Goal: Check status: Check status

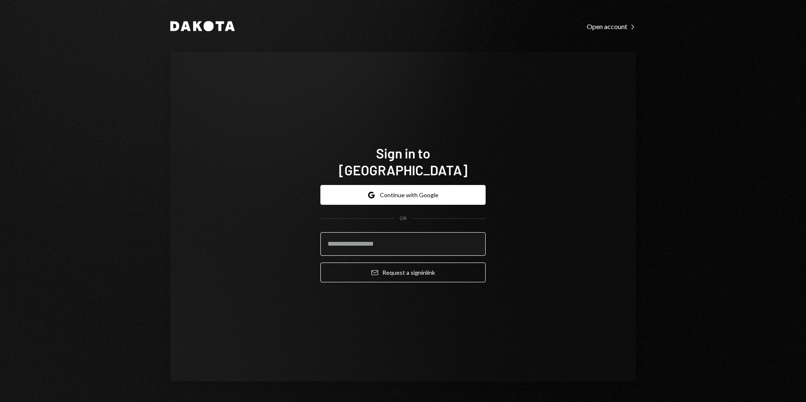
click at [373, 233] on input "email" at bounding box center [402, 244] width 165 height 24
type input "**********"
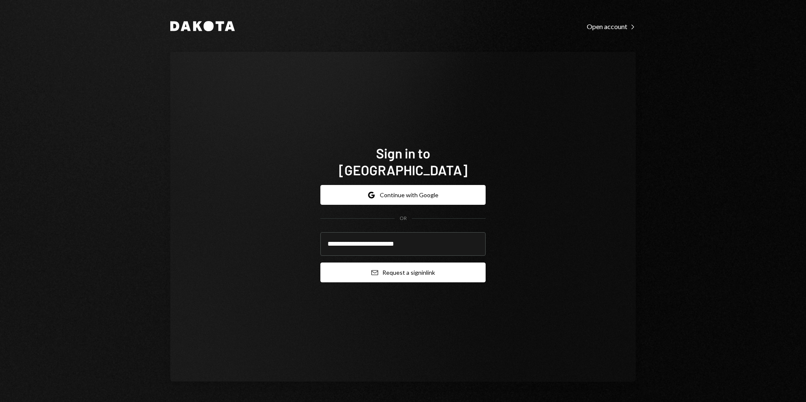
click at [416, 265] on button "Email Request a sign in link" at bounding box center [402, 273] width 165 height 20
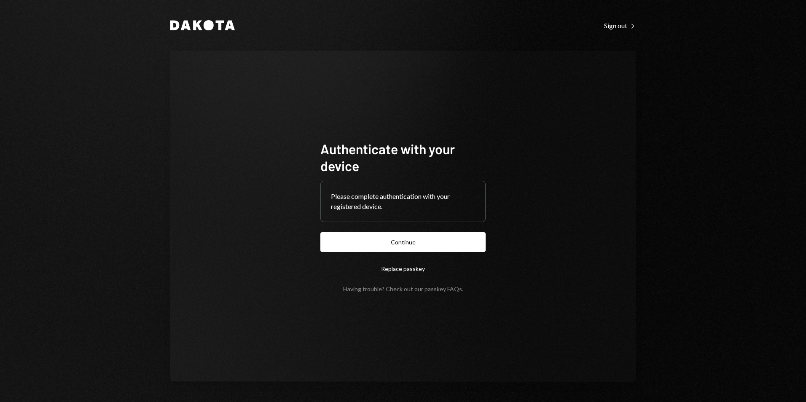
click at [427, 239] on button "Continue" at bounding box center [402, 242] width 165 height 20
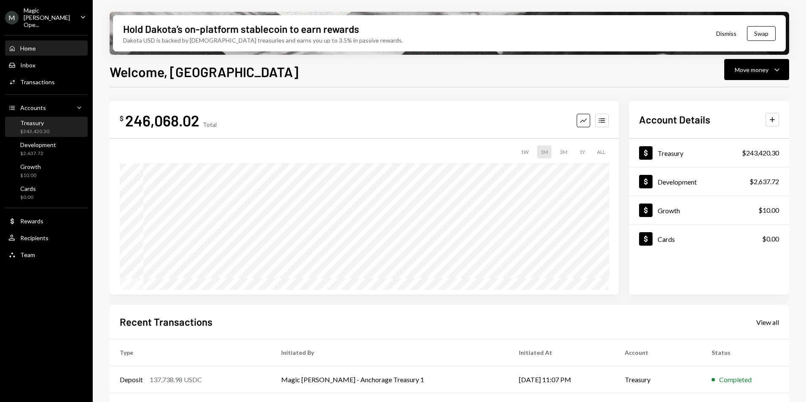
click at [38, 119] on div "Treasury" at bounding box center [34, 122] width 29 height 7
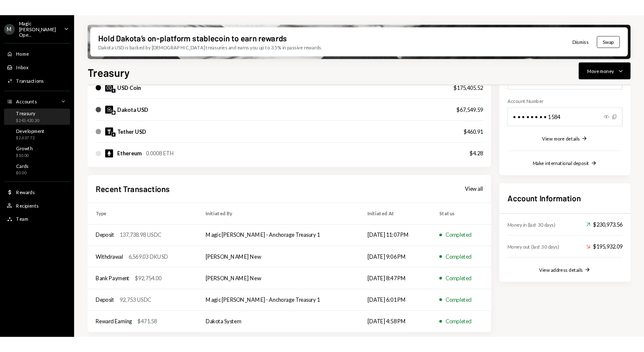
scroll to position [119, 0]
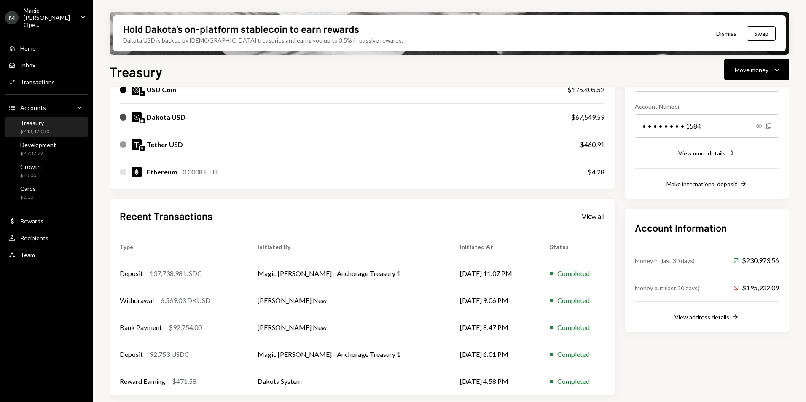
click at [600, 218] on div "View all" at bounding box center [593, 216] width 23 height 8
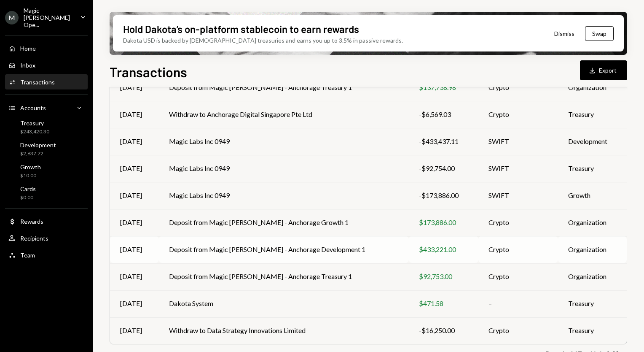
scroll to position [128, 0]
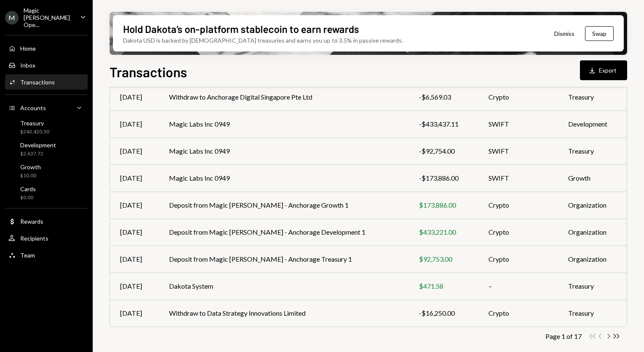
click at [610, 336] on icon "Chevron Right" at bounding box center [609, 336] width 8 height 8
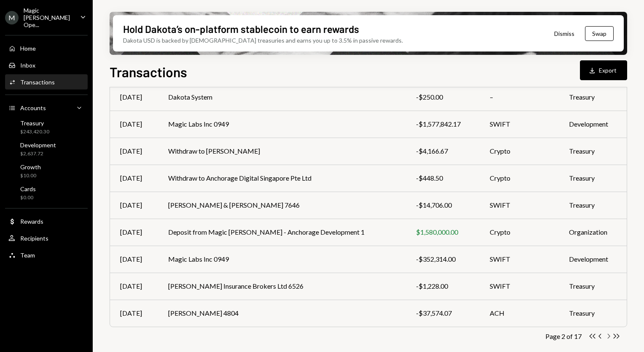
click at [608, 336] on icon "Chevron Right" at bounding box center [609, 336] width 8 height 8
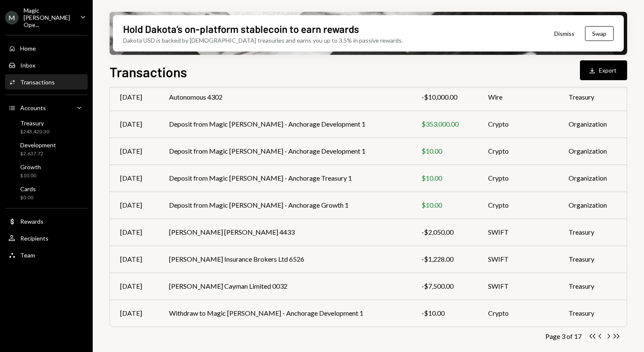
click at [611, 333] on icon "Chevron Right" at bounding box center [609, 336] width 8 height 8
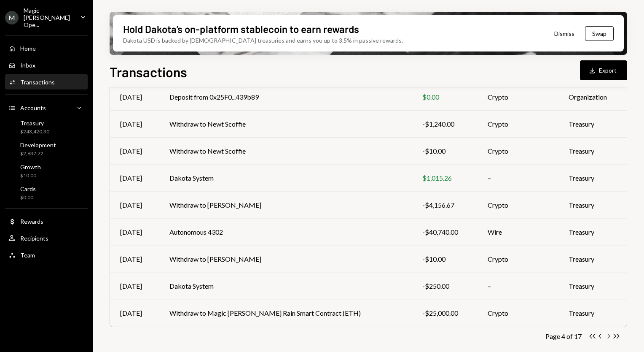
click at [608, 334] on icon "Chevron Right" at bounding box center [609, 336] width 8 height 8
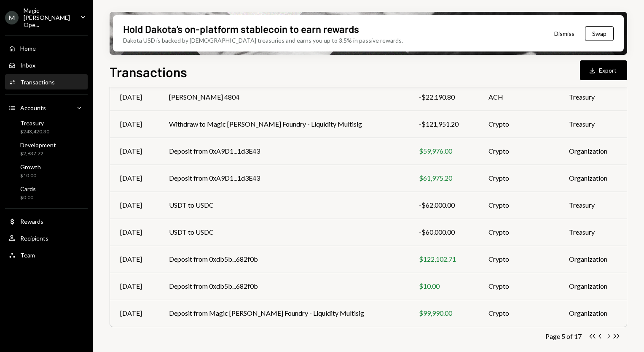
click at [611, 335] on icon "Chevron Right" at bounding box center [609, 336] width 8 height 8
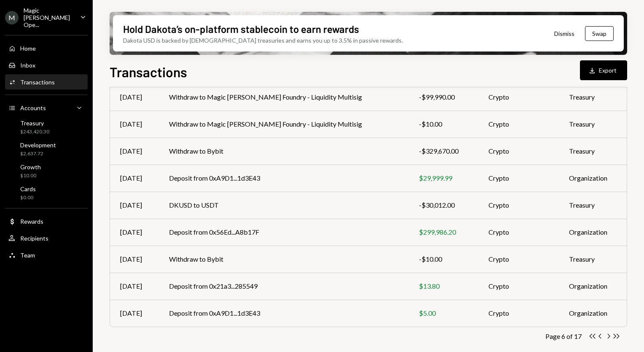
click at [609, 336] on icon "Chevron Right" at bounding box center [609, 336] width 8 height 8
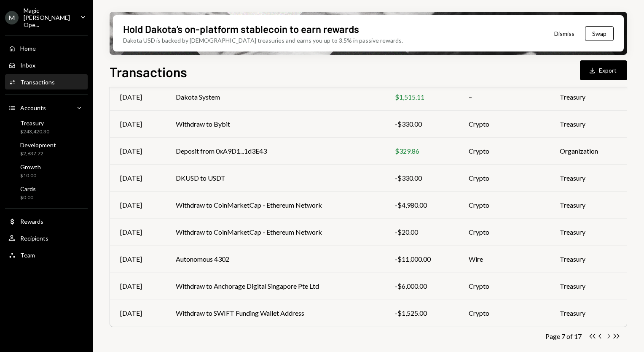
click at [608, 335] on icon "Chevron Right" at bounding box center [609, 336] width 8 height 8
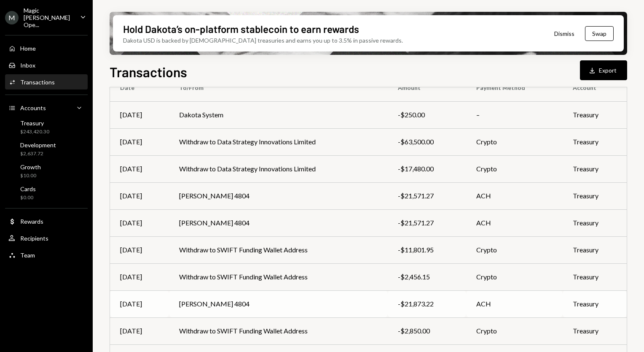
scroll to position [84, 0]
click at [288, 252] on td "Withdraw to SWIFT Funding Wallet Address" at bounding box center [278, 248] width 219 height 27
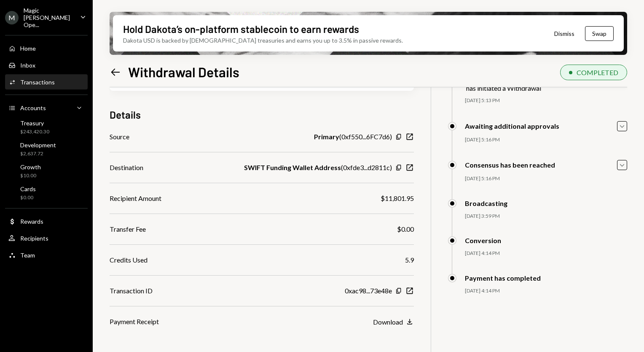
scroll to position [67, 0]
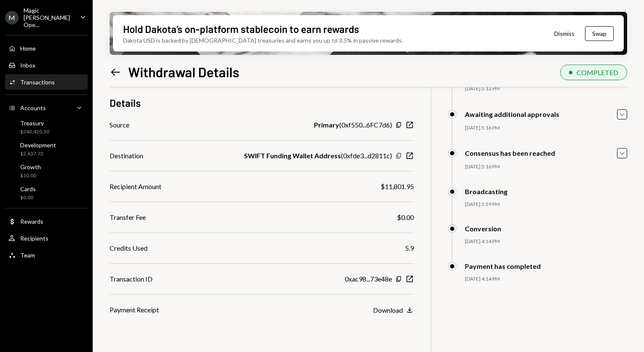
click at [398, 155] on icon "button" at bounding box center [398, 155] width 5 height 5
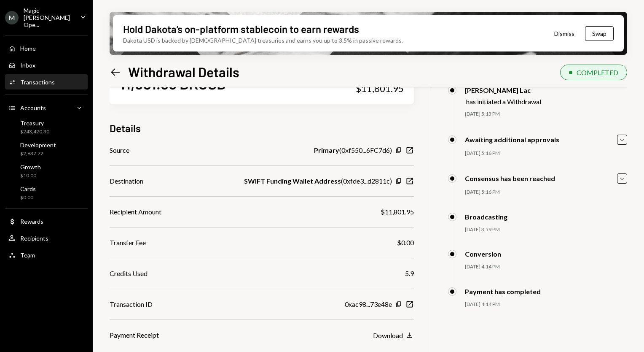
scroll to position [0, 0]
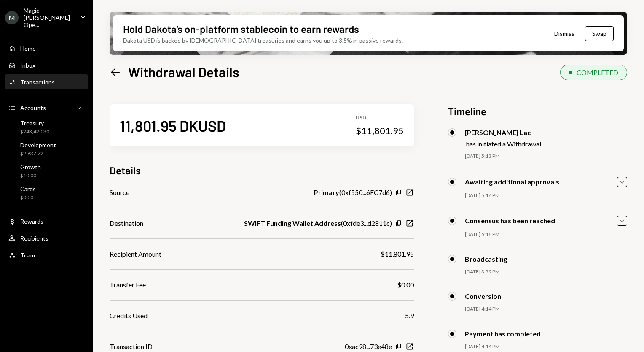
click at [111, 71] on icon "Left Arrow" at bounding box center [116, 72] width 12 height 12
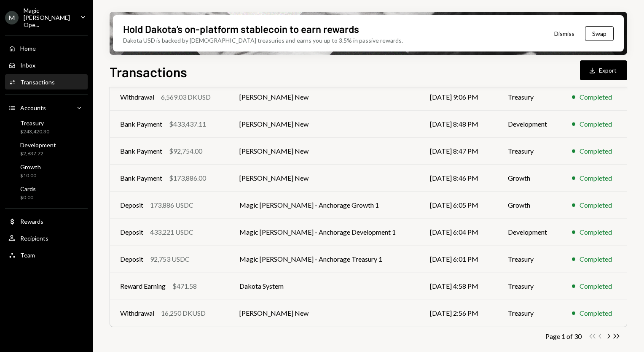
scroll to position [128, 0]
